Goal: Check status

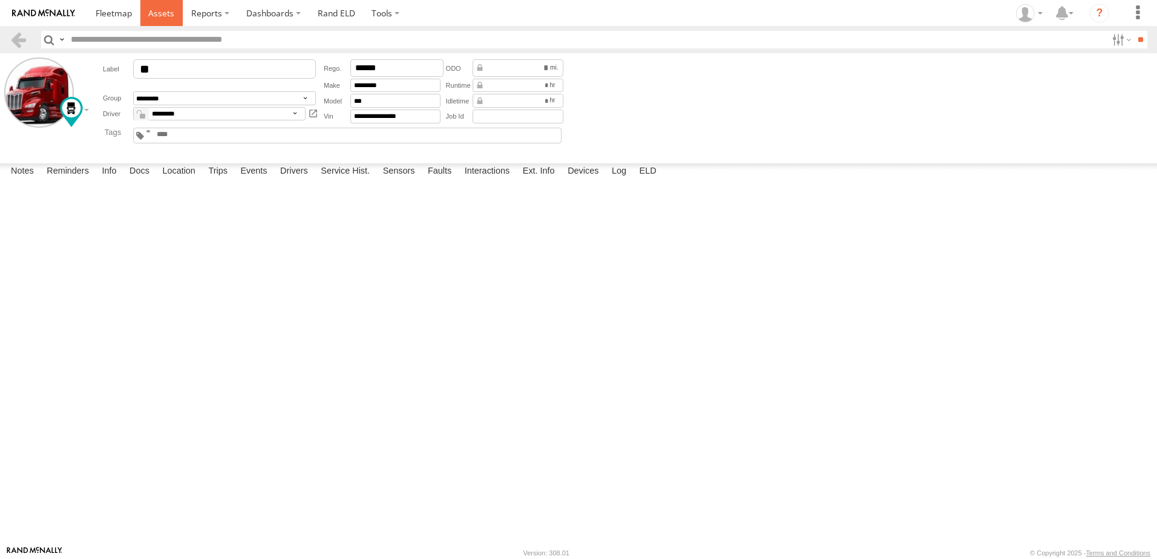
click at [167, 12] on span at bounding box center [161, 12] width 26 height 11
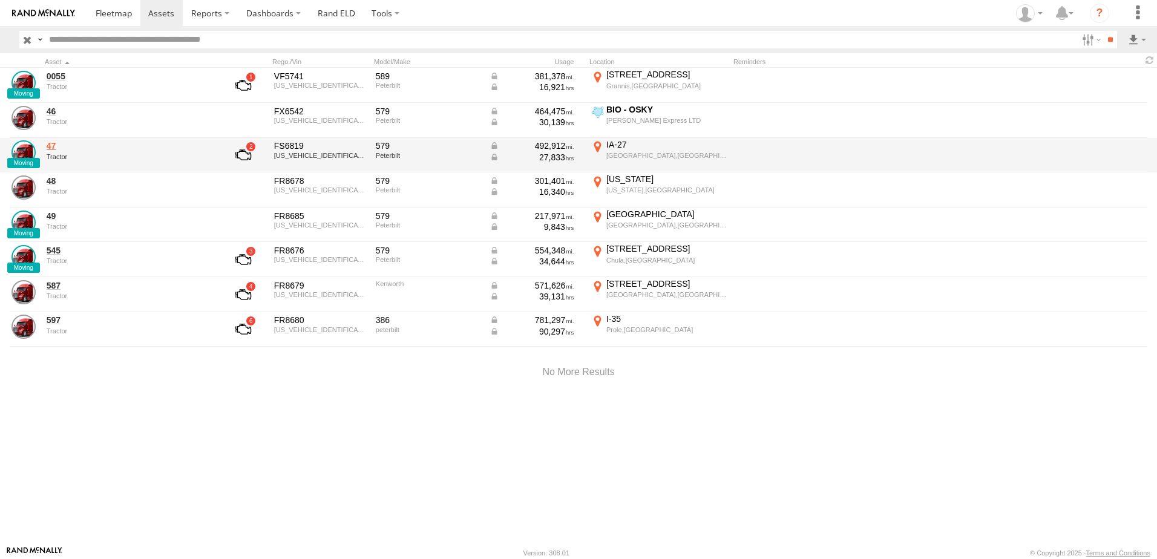
click at [49, 149] on link "47" at bounding box center [130, 145] width 166 height 11
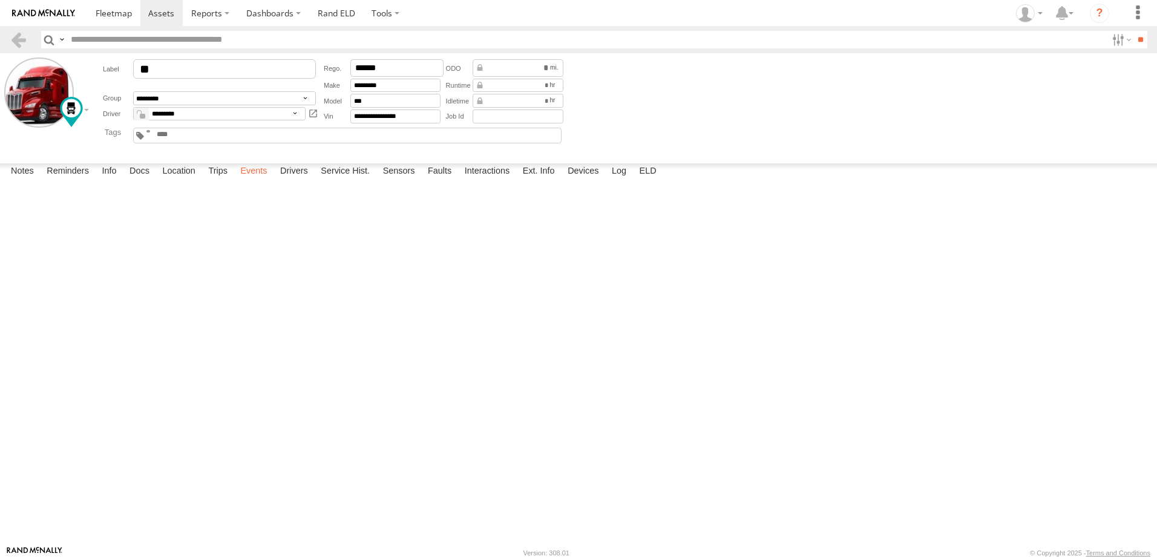
click at [249, 180] on label "Events" at bounding box center [253, 171] width 39 height 17
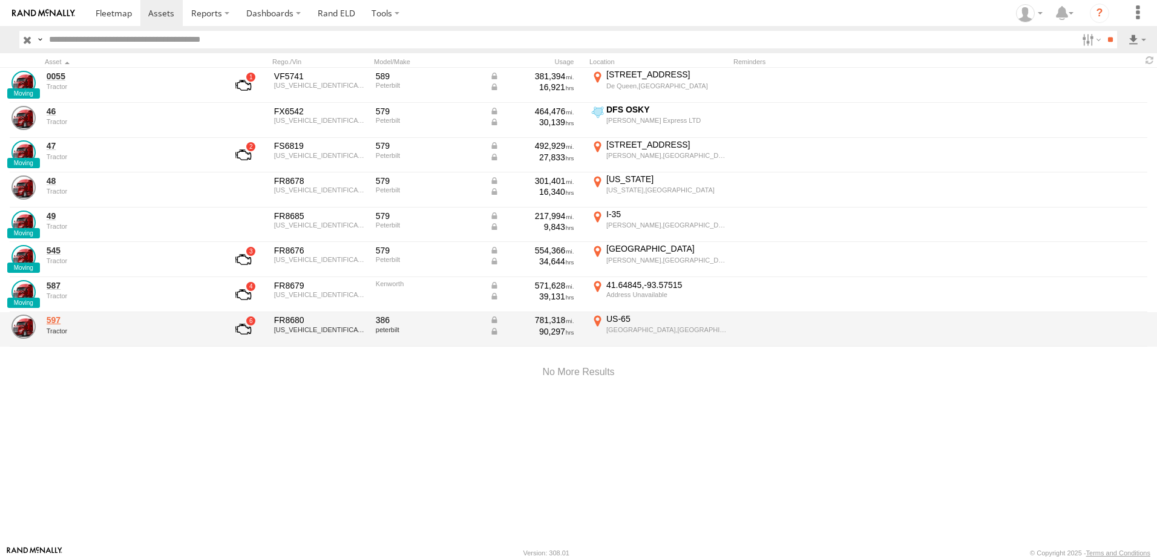
click at [53, 321] on link "597" at bounding box center [130, 320] width 166 height 11
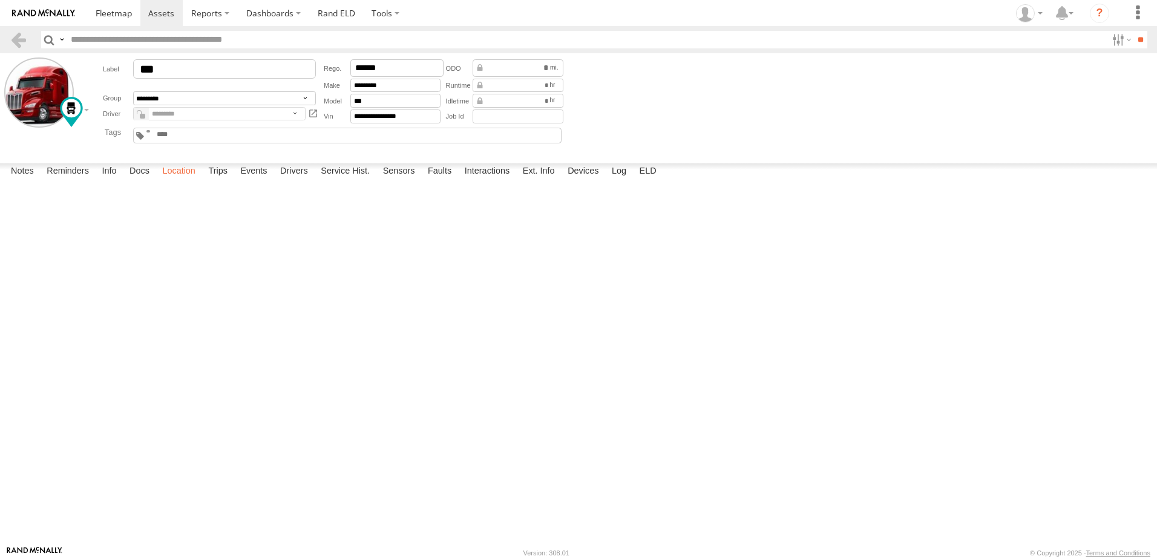
click at [187, 180] on label "Location" at bounding box center [178, 171] width 45 height 17
click at [0, 0] on span at bounding box center [0, 0] width 0 height 0
click at [12, 38] on link at bounding box center [19, 40] width 18 height 18
